Goal: Information Seeking & Learning: Learn about a topic

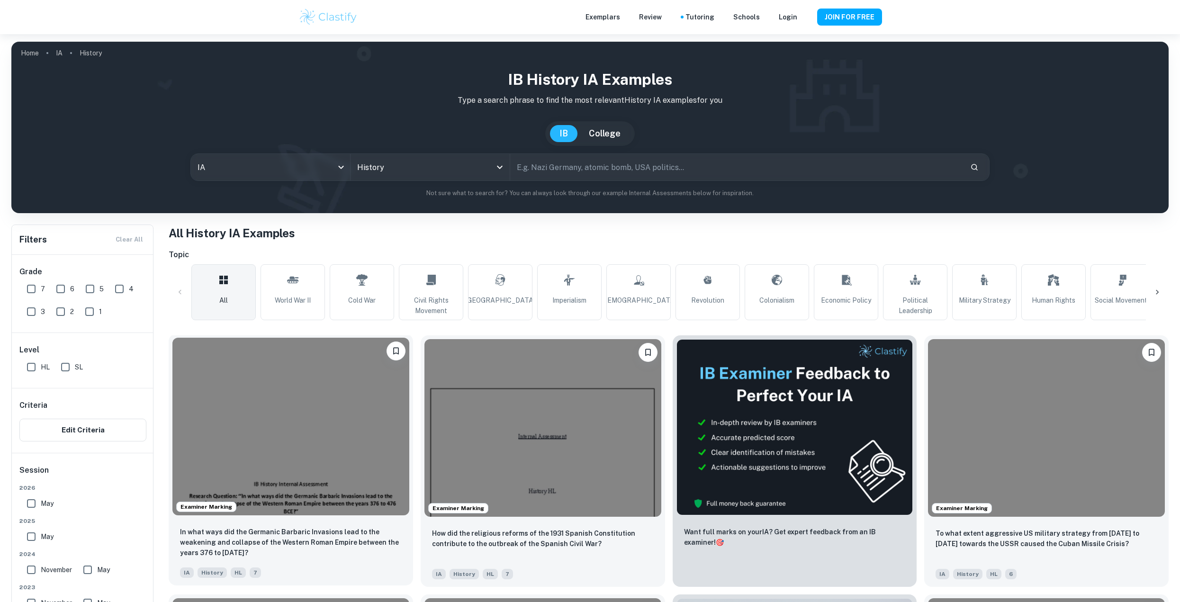
scroll to position [142, 0]
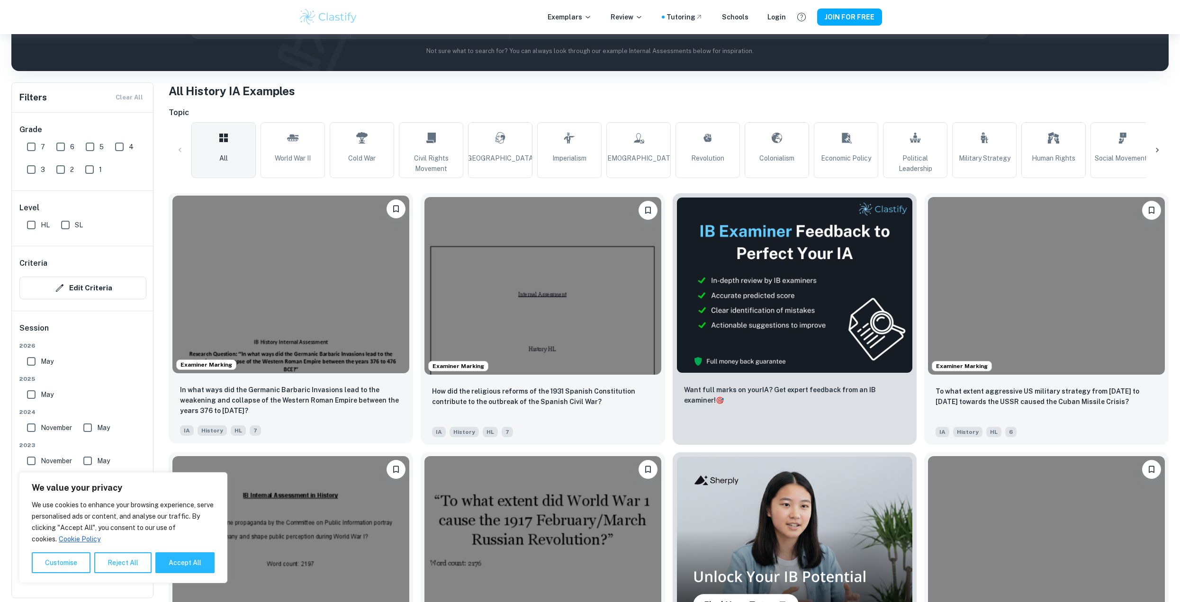
click at [332, 271] on img at bounding box center [290, 285] width 237 height 178
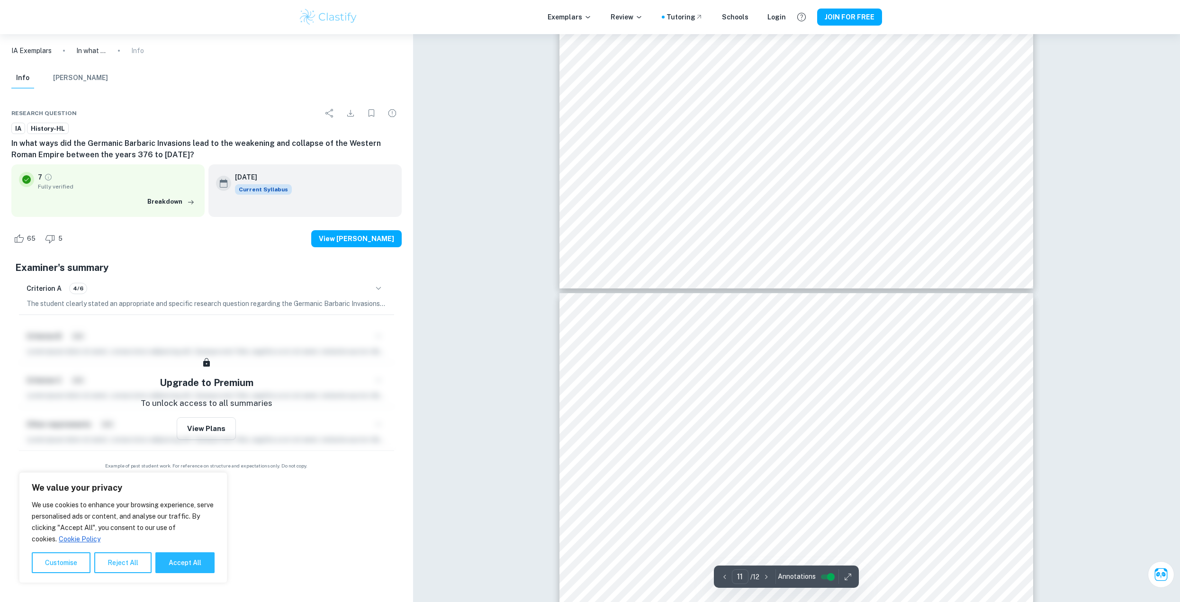
type input "12"
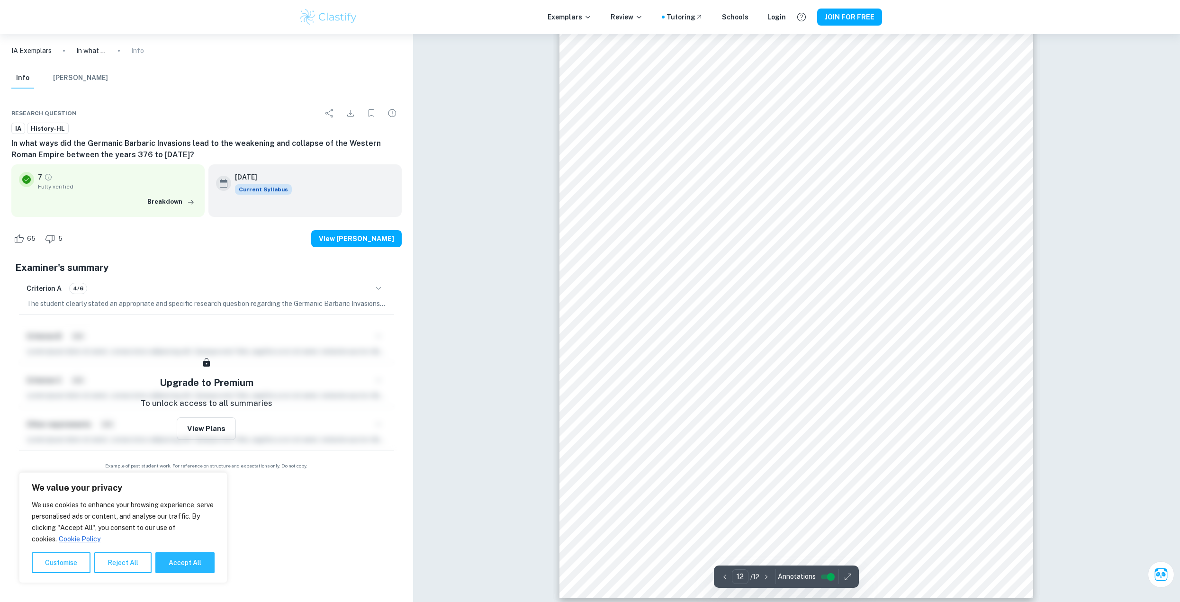
scroll to position [7777, 0]
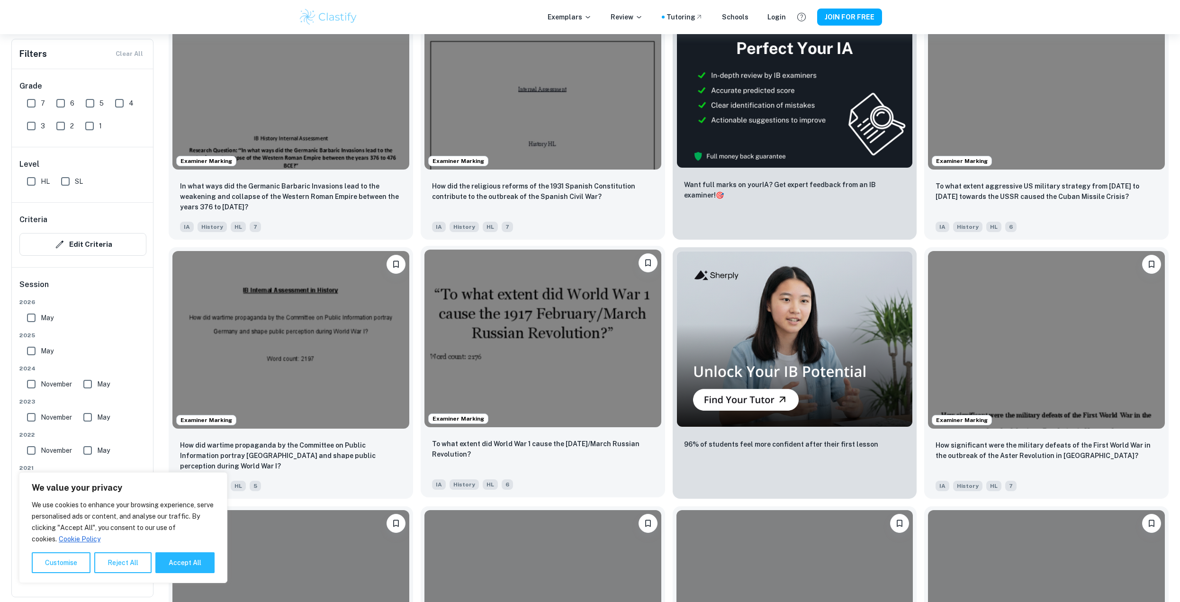
scroll to position [379, 0]
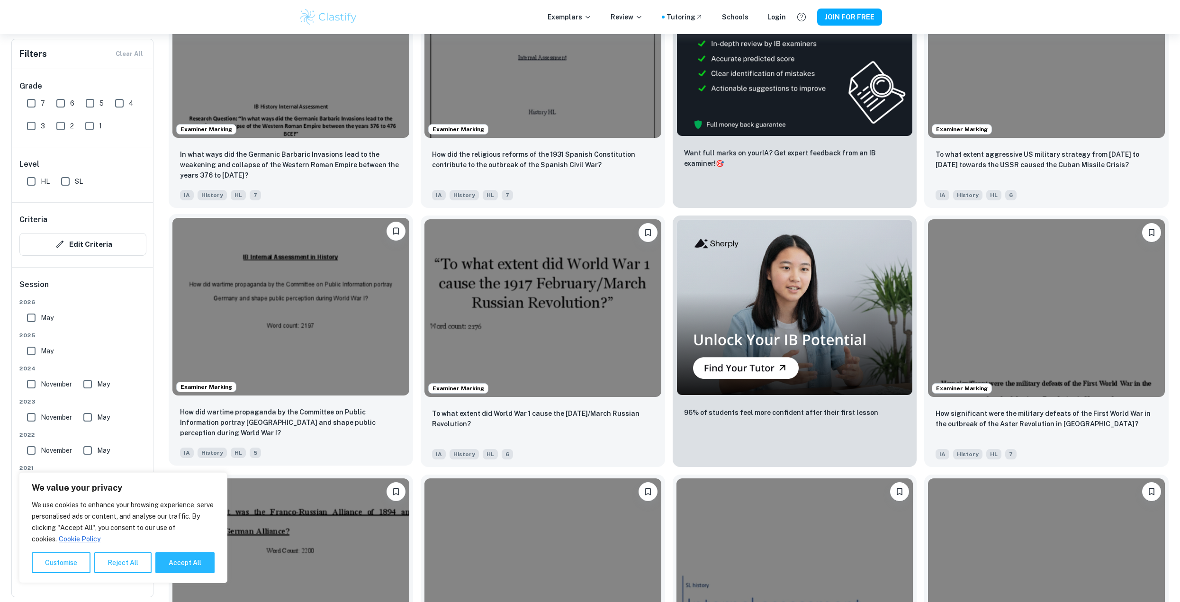
click at [258, 295] on img at bounding box center [290, 307] width 237 height 178
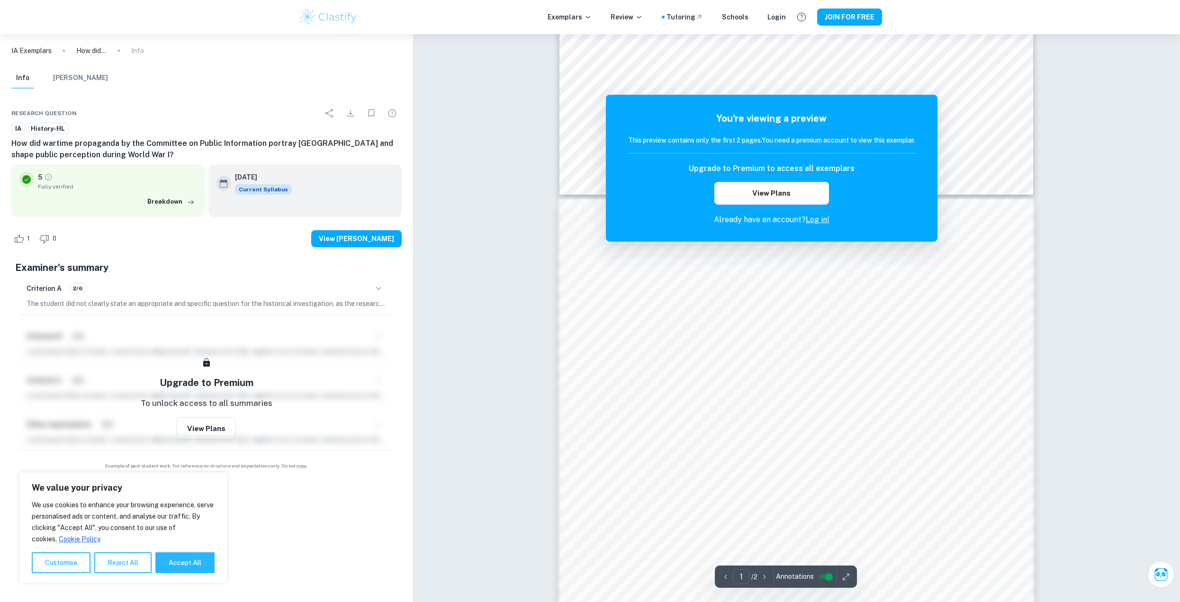
scroll to position [186, 0]
